Goal: Task Accomplishment & Management: Manage account settings

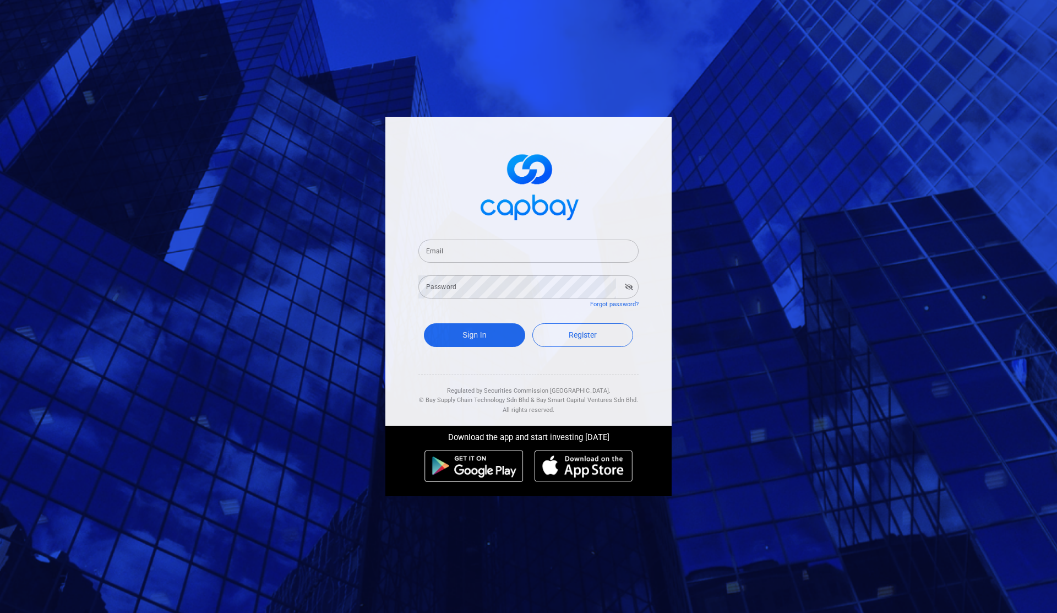
click at [519, 250] on input "Email" at bounding box center [528, 250] width 220 height 23
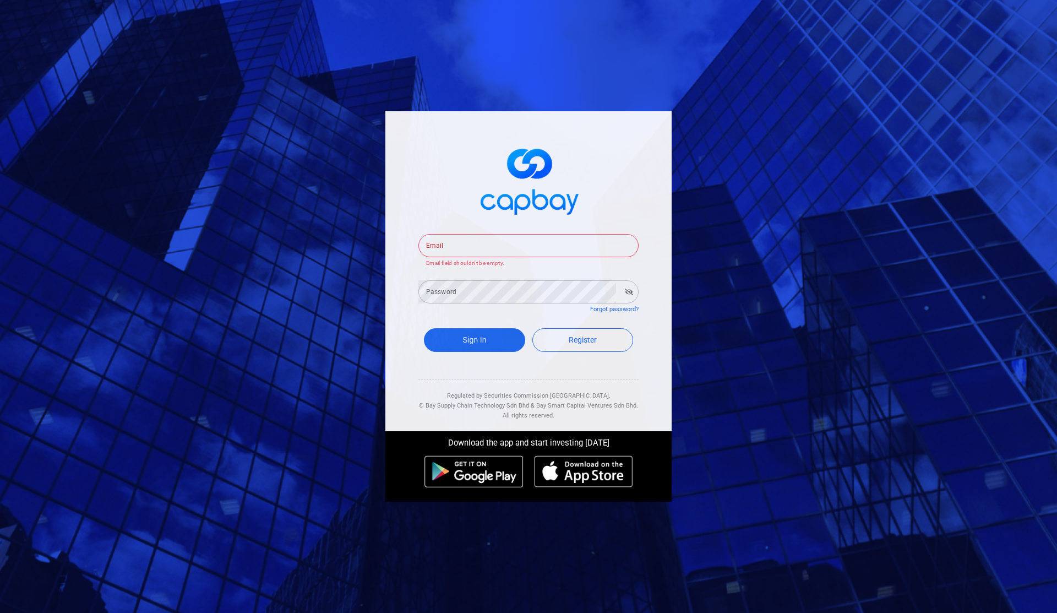
type input "[EMAIL_ADDRESS][DOMAIN_NAME]"
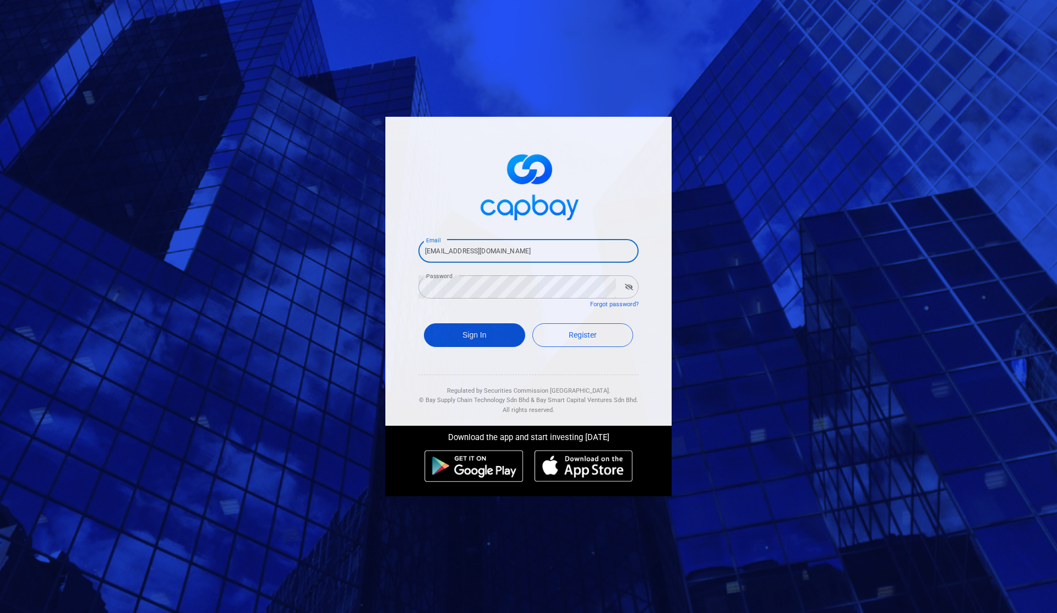
click at [493, 328] on button "Sign In" at bounding box center [474, 335] width 101 height 24
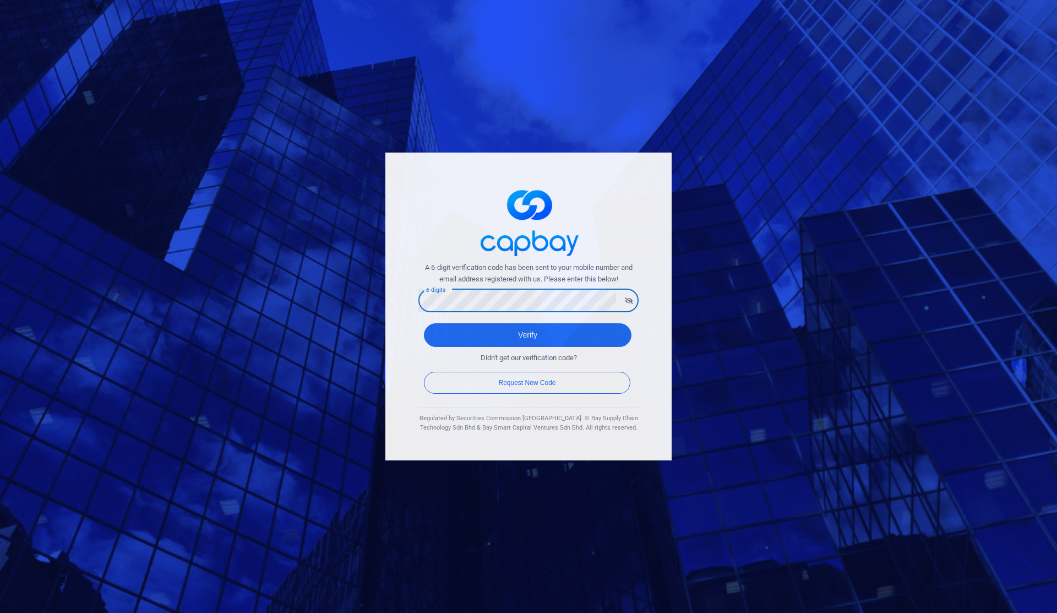
click at [424, 323] on button "Verify" at bounding box center [528, 335] width 208 height 24
